Goal: Download file/media

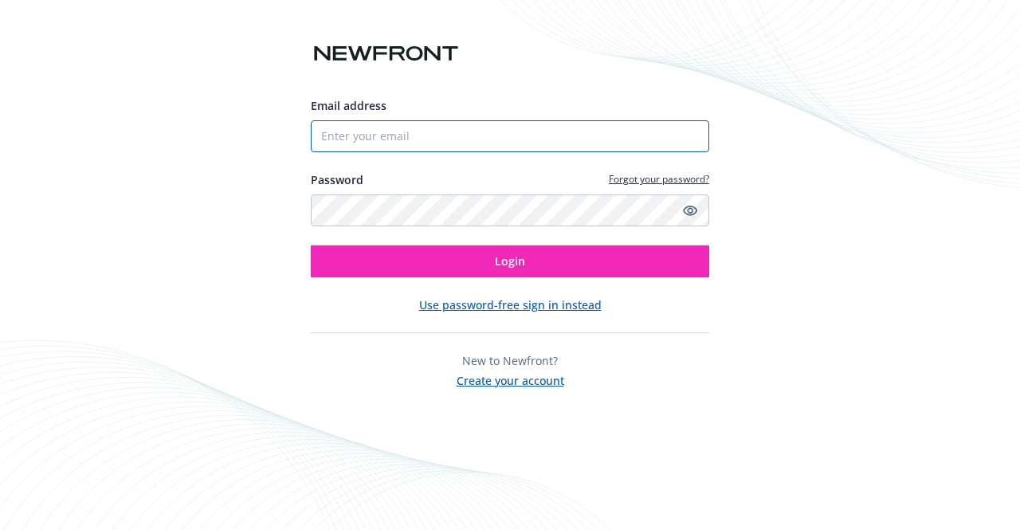
click at [477, 136] on input "Email address" at bounding box center [510, 136] width 398 height 32
click at [0, 529] on com-1password-button at bounding box center [0, 530] width 0 height 0
click at [547, 144] on input "Email address" at bounding box center [510, 136] width 398 height 32
click at [485, 149] on input "Email address" at bounding box center [510, 136] width 398 height 32
click at [421, 141] on input "Email address" at bounding box center [510, 136] width 398 height 32
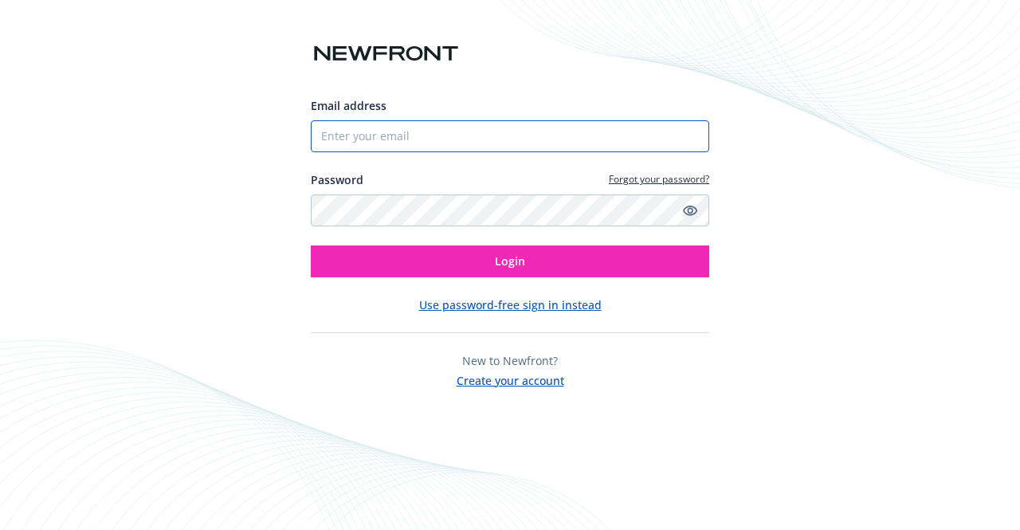
click at [0, 529] on com-1password-button at bounding box center [0, 530] width 0 height 0
type input "[PERSON_NAME][EMAIL_ADDRESS][DOMAIN_NAME]"
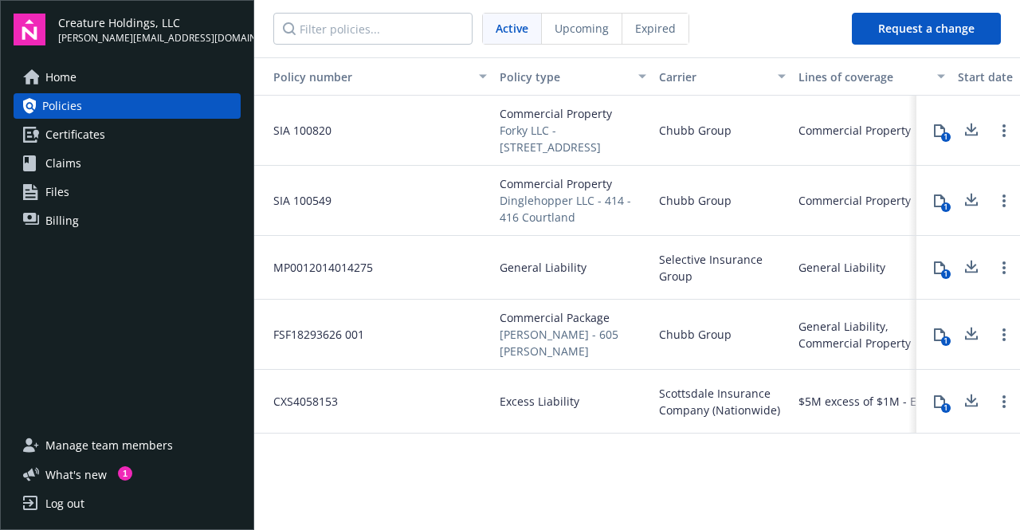
click at [545, 134] on span "Forky LLC - [STREET_ADDRESS]" at bounding box center [573, 138] width 147 height 33
click at [970, 124] on icon at bounding box center [971, 130] width 19 height 20
click at [94, 127] on span "Certificates" at bounding box center [75, 135] width 60 height 26
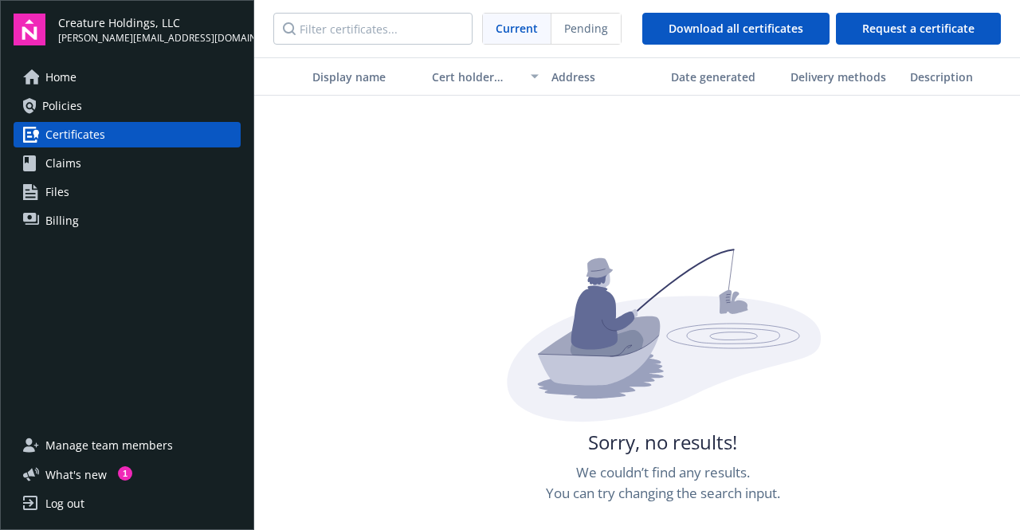
click at [88, 112] on link "Policies" at bounding box center [127, 106] width 227 height 26
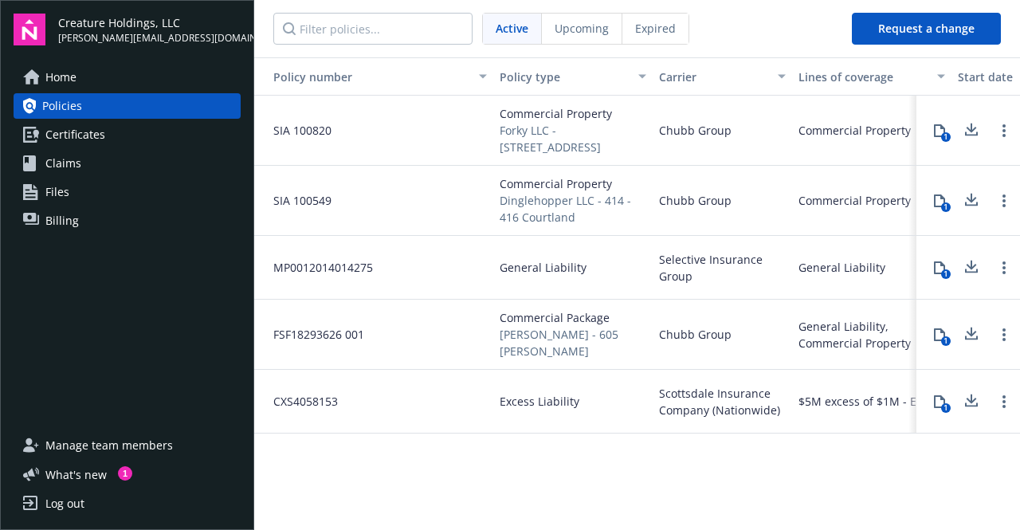
click at [939, 128] on icon at bounding box center [939, 130] width 13 height 13
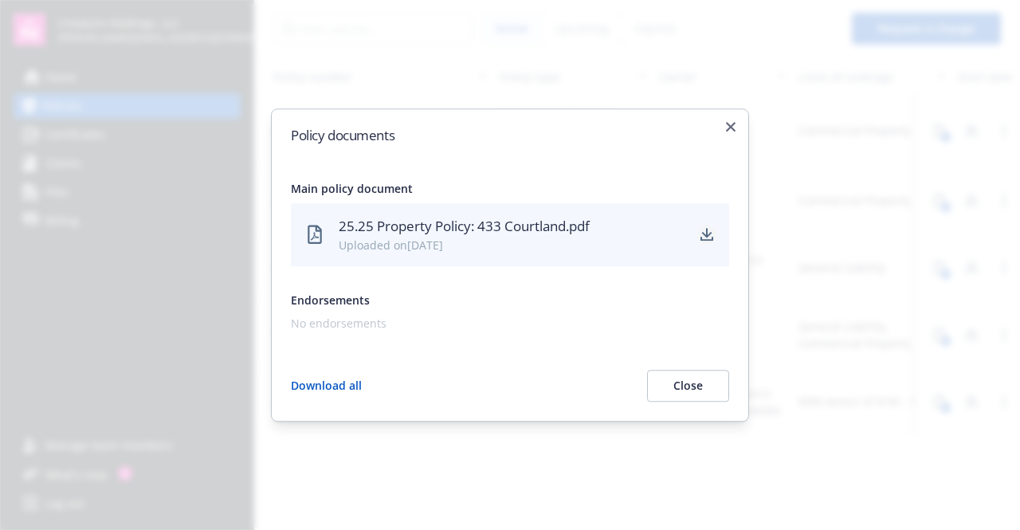
click at [701, 232] on icon "download" at bounding box center [707, 235] width 13 height 13
